Goal: Information Seeking & Learning: Learn about a topic

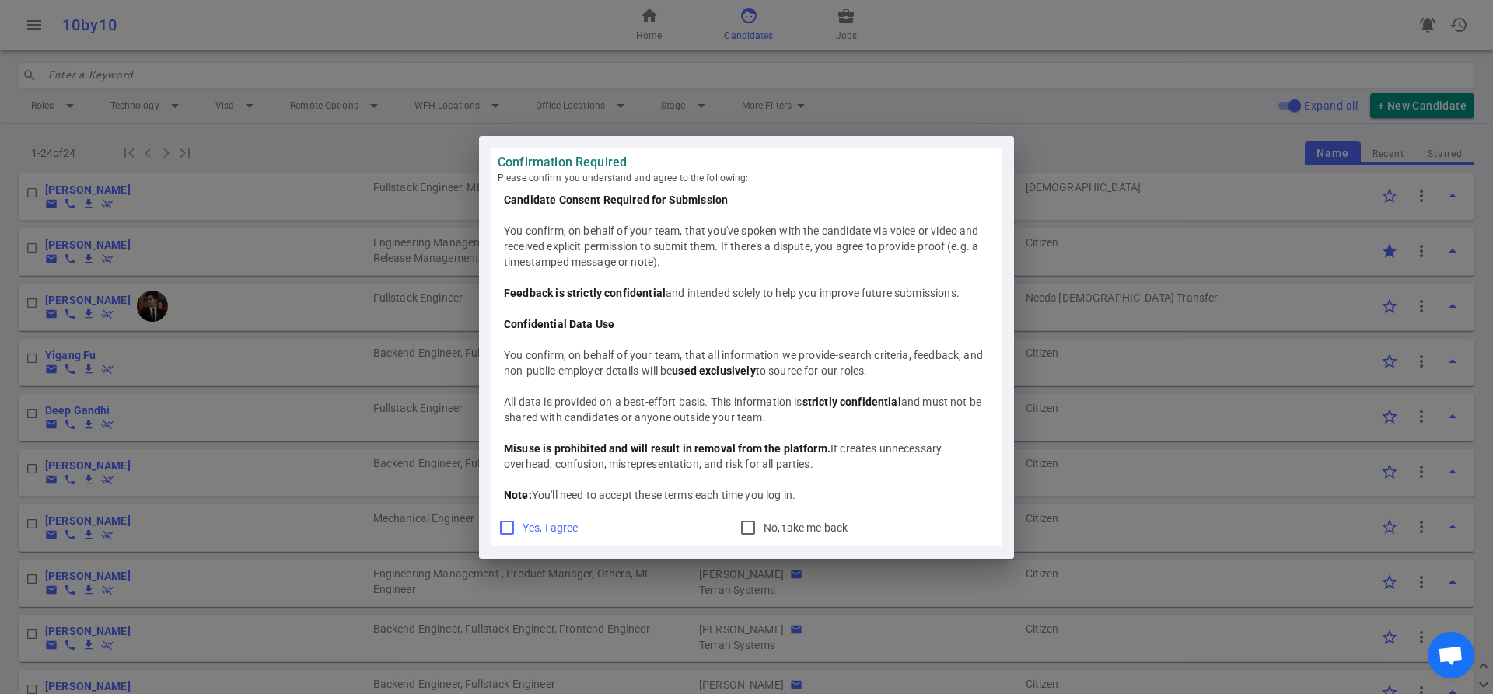
click at [504, 529] on input "Yes, I agree" at bounding box center [507, 528] width 19 height 19
checkbox input "true"
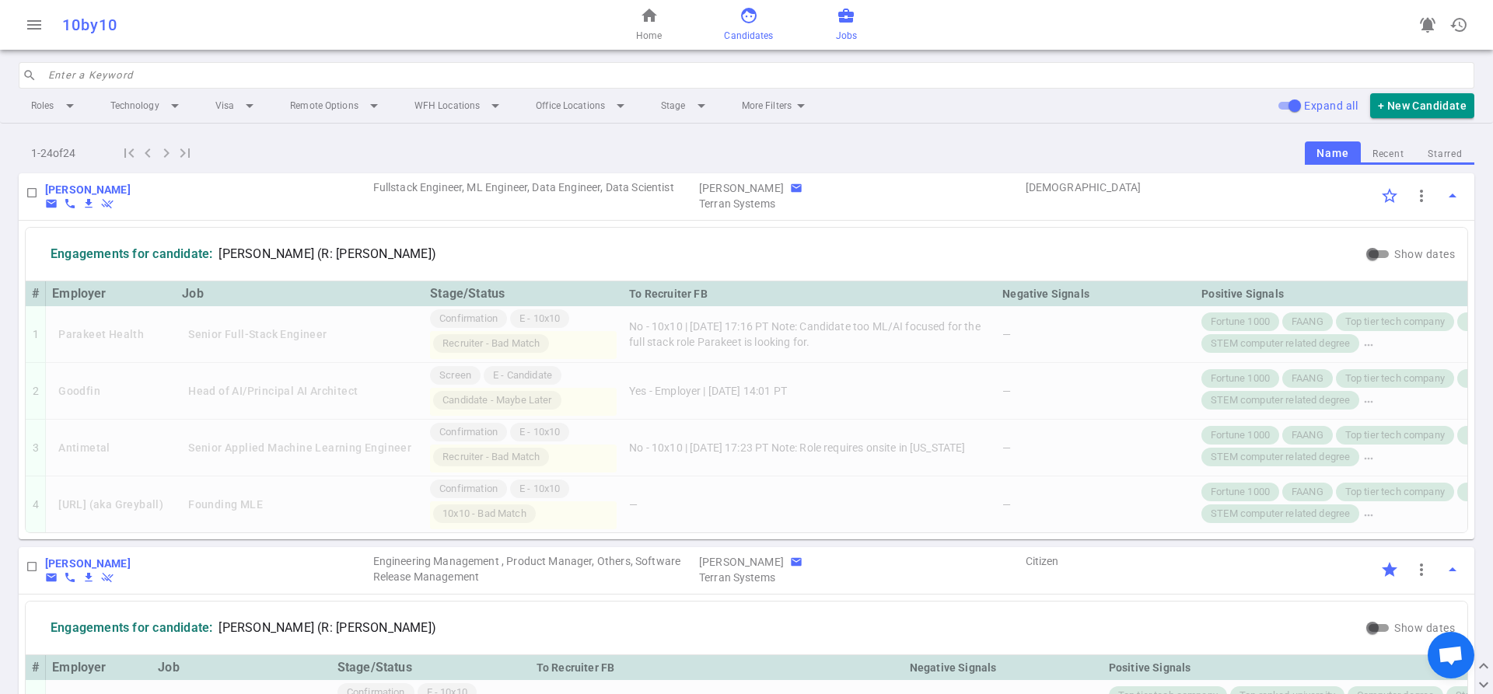
click at [840, 18] on span "business_center" at bounding box center [846, 15] width 19 height 19
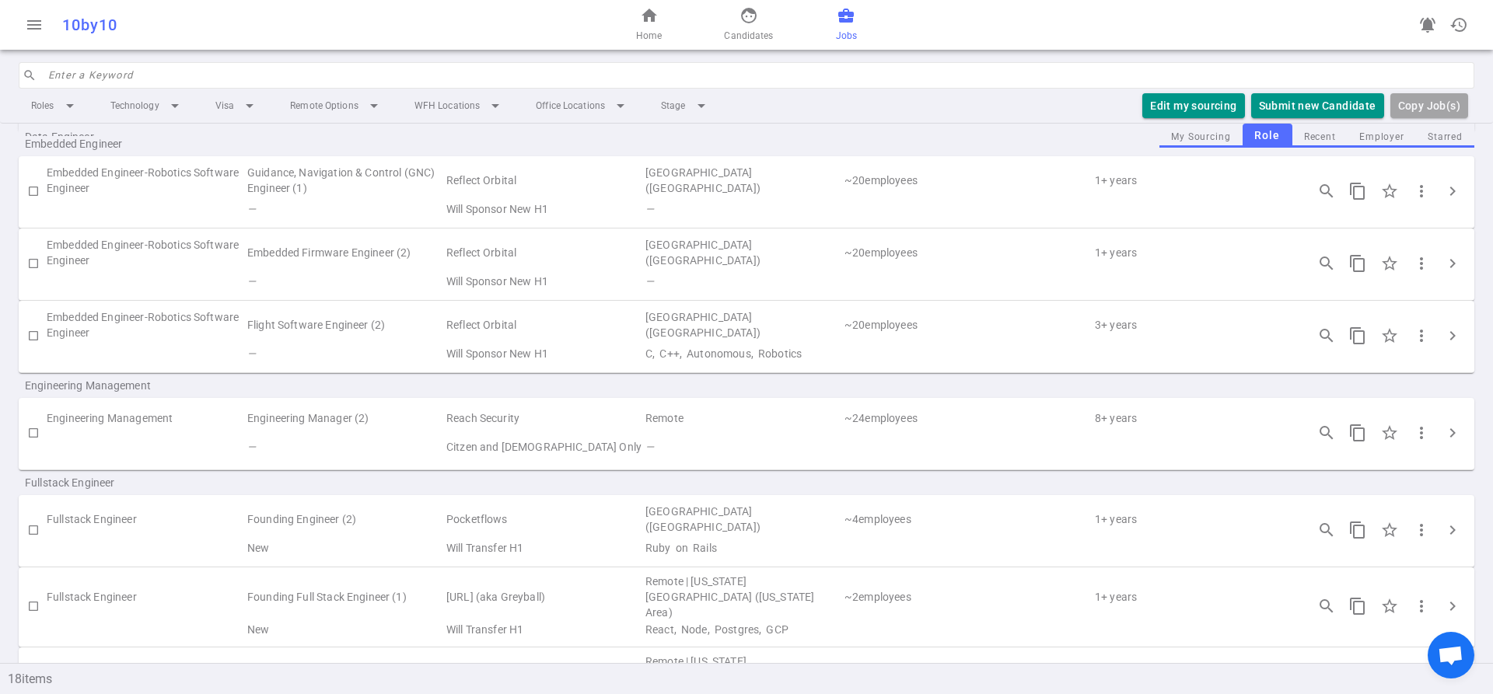
scroll to position [467, 0]
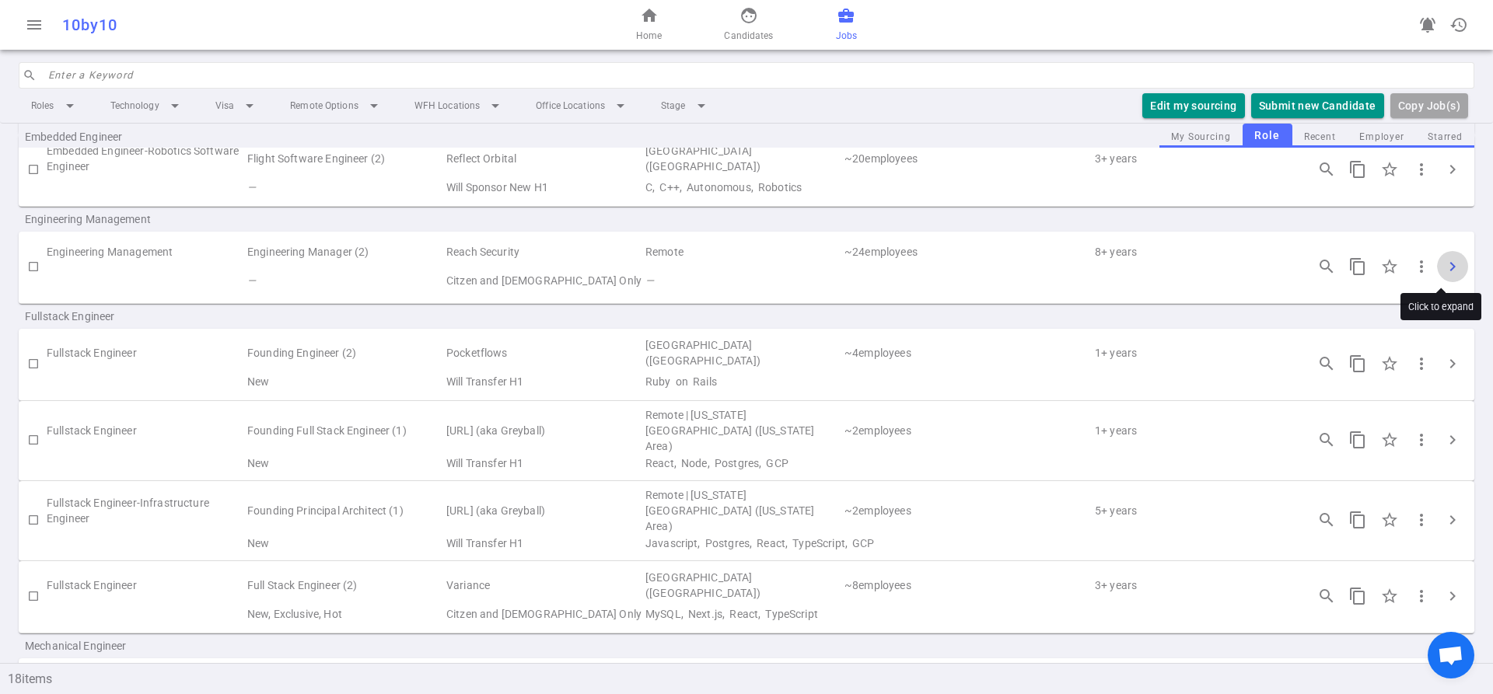
click at [1443, 271] on span "chevron_right" at bounding box center [1452, 266] width 19 height 19
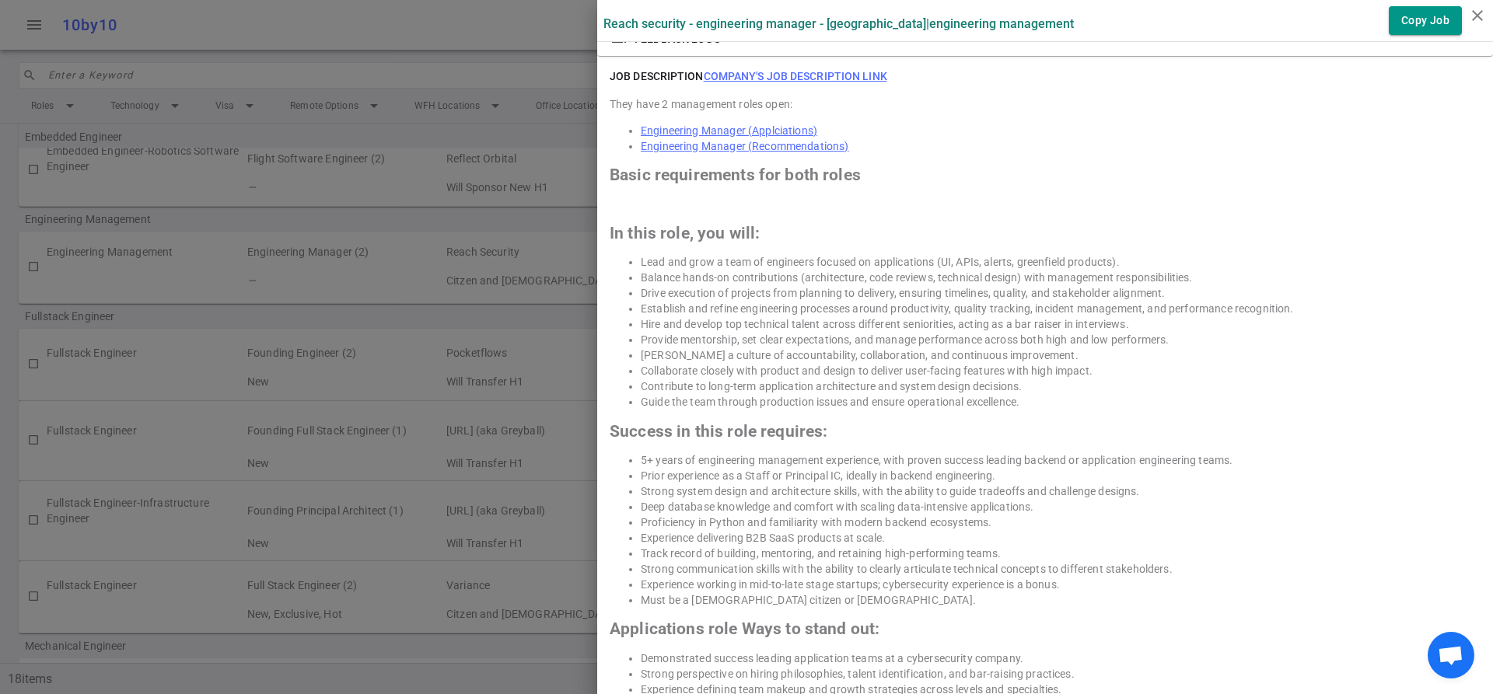
scroll to position [778, 0]
